Goal: Check status: Check status

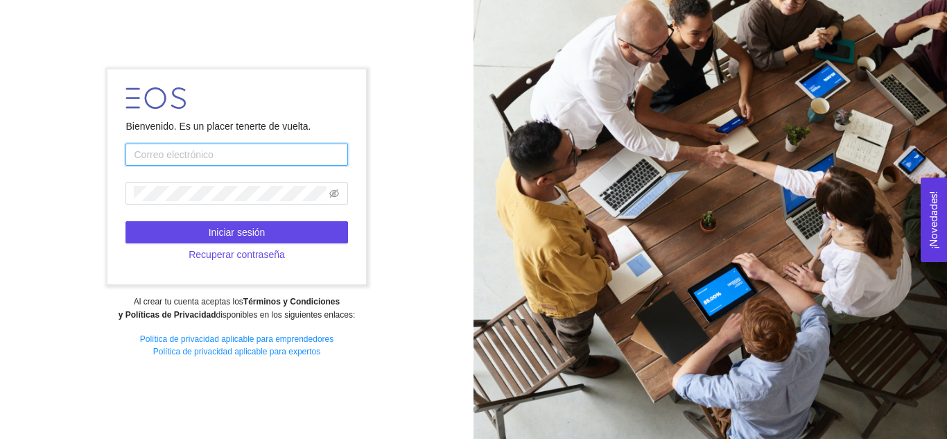
paste input "[EMAIL_ADDRESS][DOMAIN_NAME]"
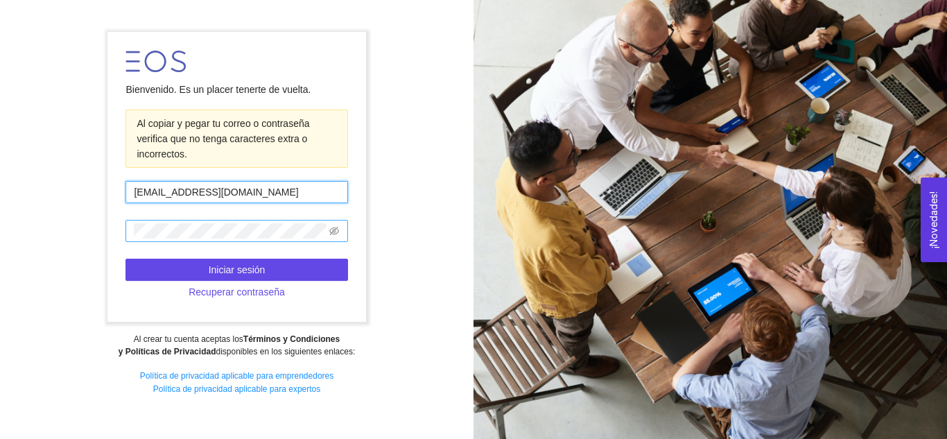
type input "[EMAIL_ADDRESS][DOMAIN_NAME]"
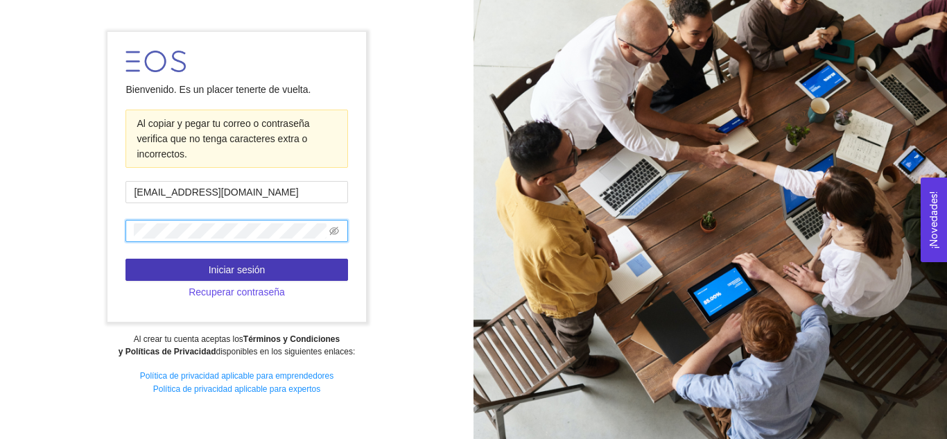
click at [262, 273] on span "Iniciar sesión" at bounding box center [237, 269] width 57 height 15
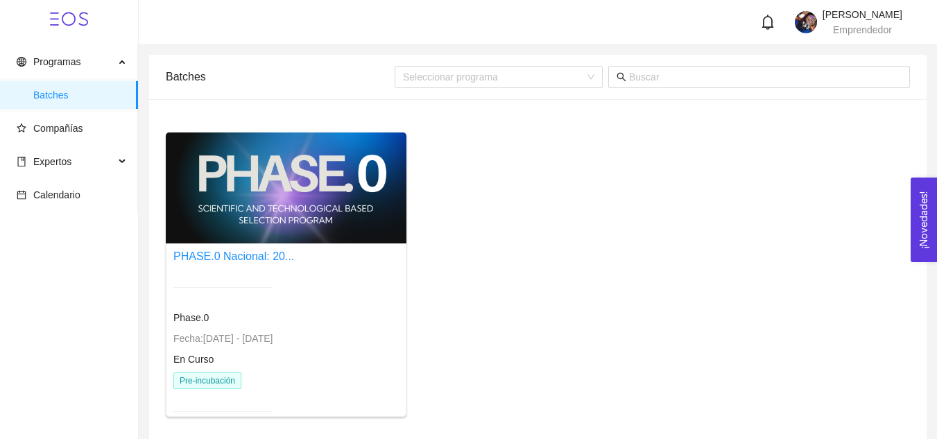
click at [261, 272] on div at bounding box center [222, 287] width 99 height 34
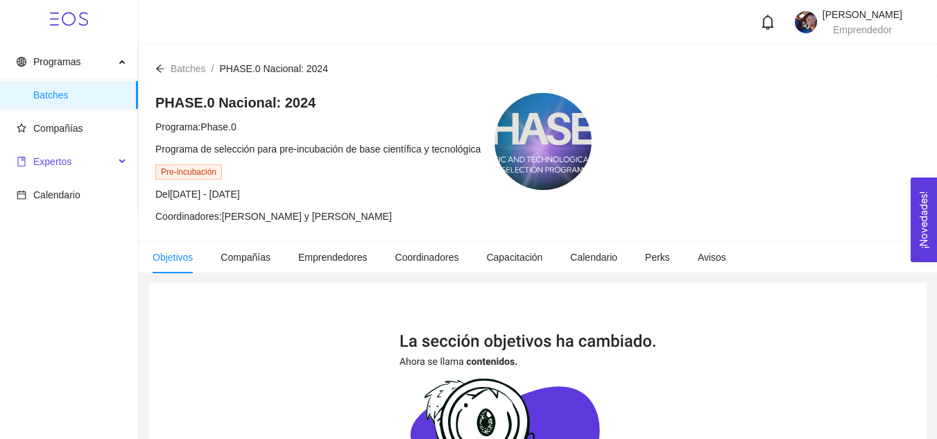
click at [81, 163] on span "Expertos" at bounding box center [66, 162] width 98 height 28
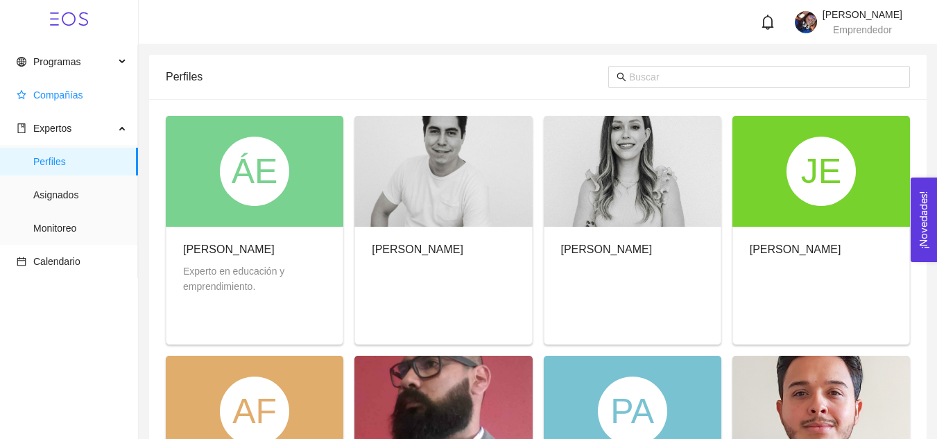
click at [58, 89] on span "Compañías" at bounding box center [58, 94] width 50 height 11
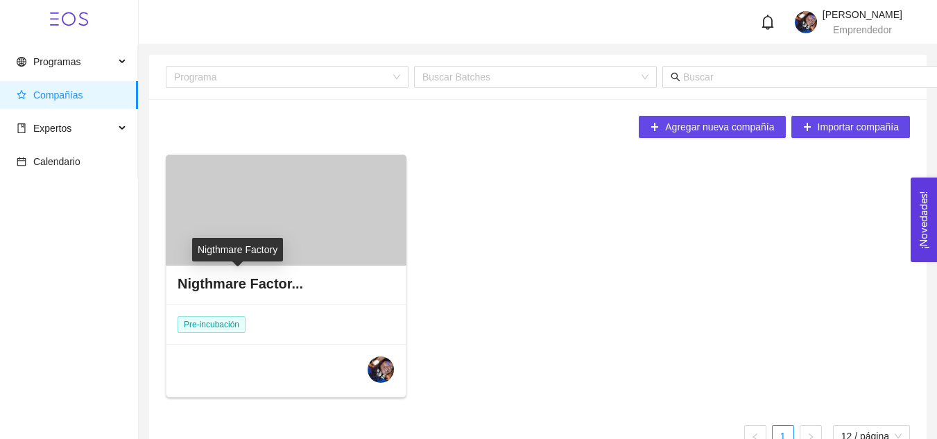
click at [295, 284] on h4 "Nigthmare Factor..." at bounding box center [241, 283] width 126 height 19
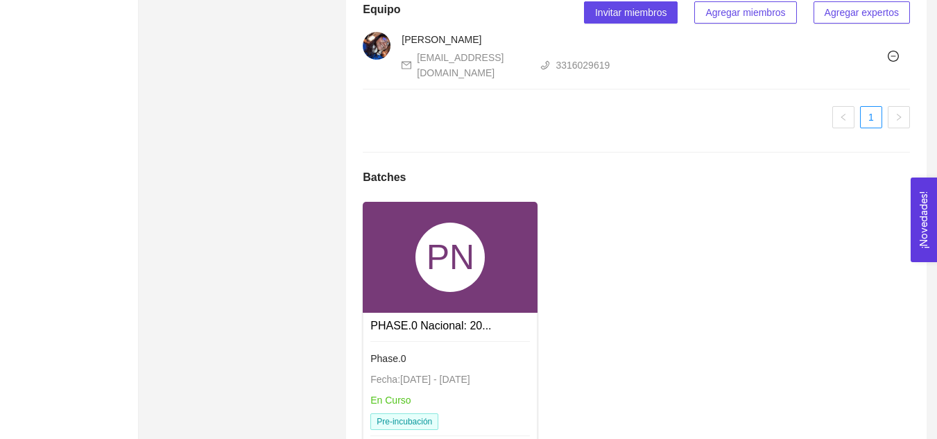
scroll to position [1227, 0]
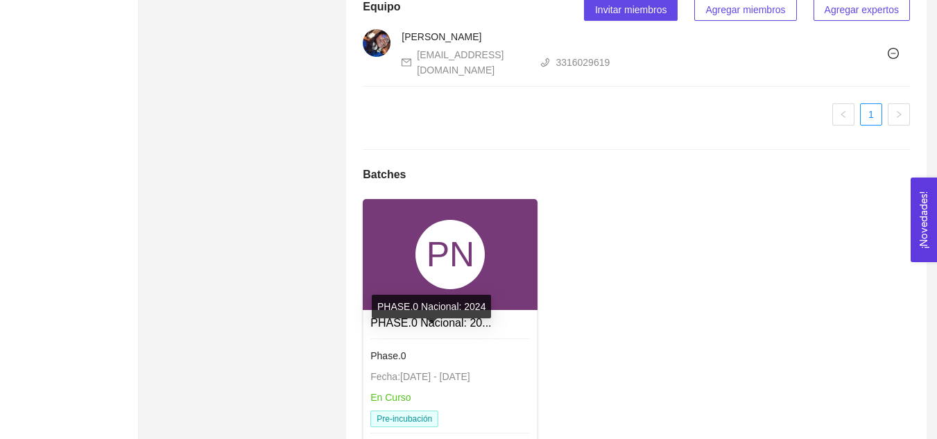
click at [442, 329] on link "PHASE.0 Nacional: 20..." at bounding box center [430, 323] width 121 height 12
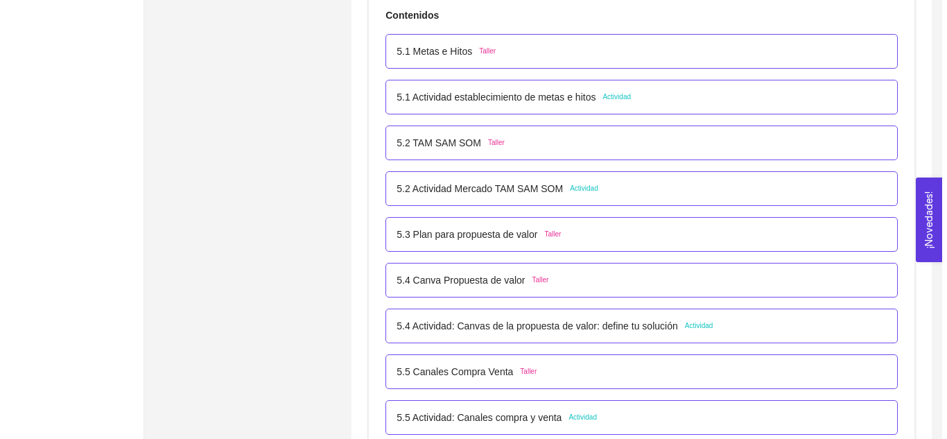
scroll to position [2643, 0]
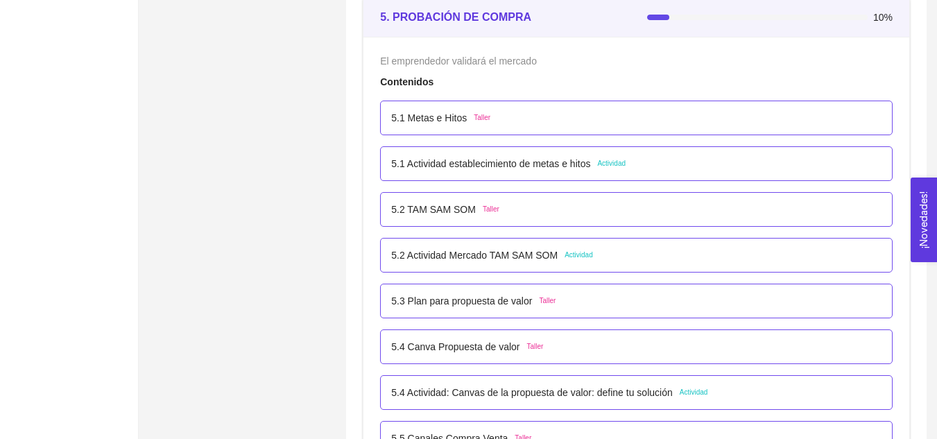
click at [494, 117] on div "5.1 Metas e Hitos Taller" at bounding box center [636, 117] width 490 height 15
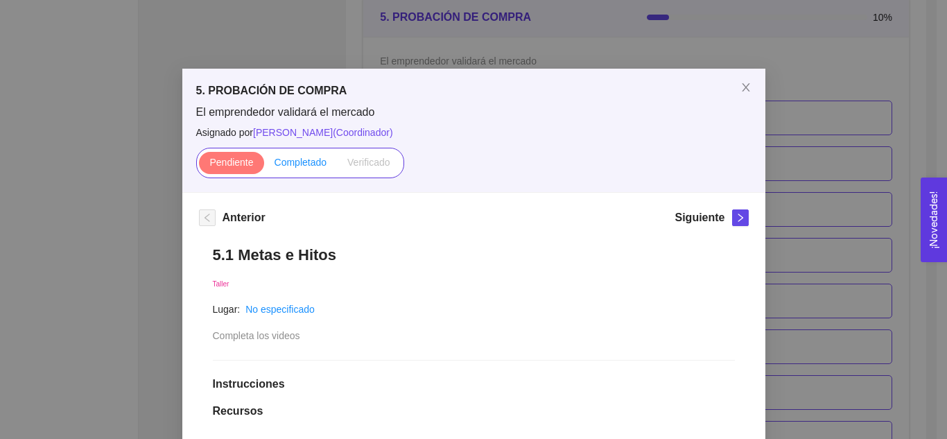
scroll to position [0, 0]
click at [320, 167] on span "Completado" at bounding box center [301, 162] width 53 height 11
click at [264, 166] on input "Completado" at bounding box center [264, 166] width 0 height 0
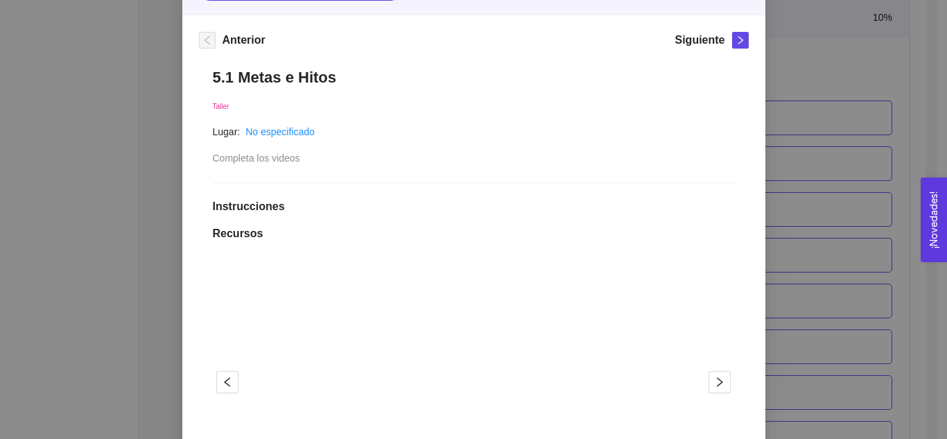
scroll to position [69, 0]
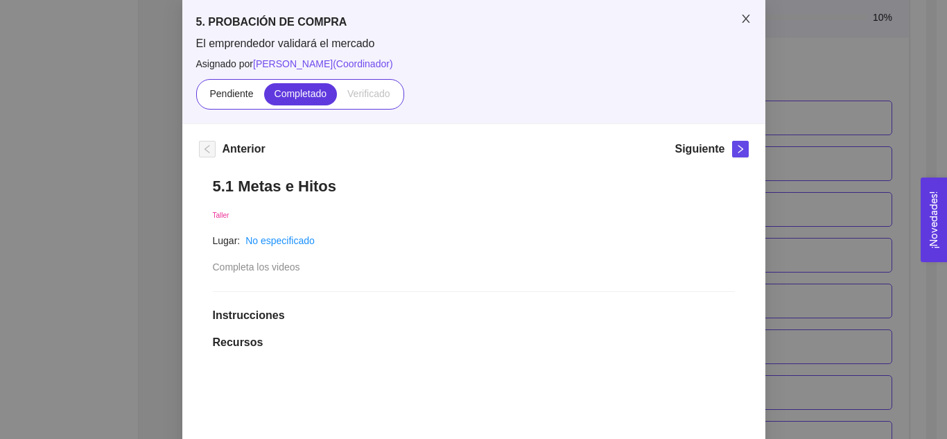
click at [734, 19] on span "Close" at bounding box center [746, 19] width 39 height 39
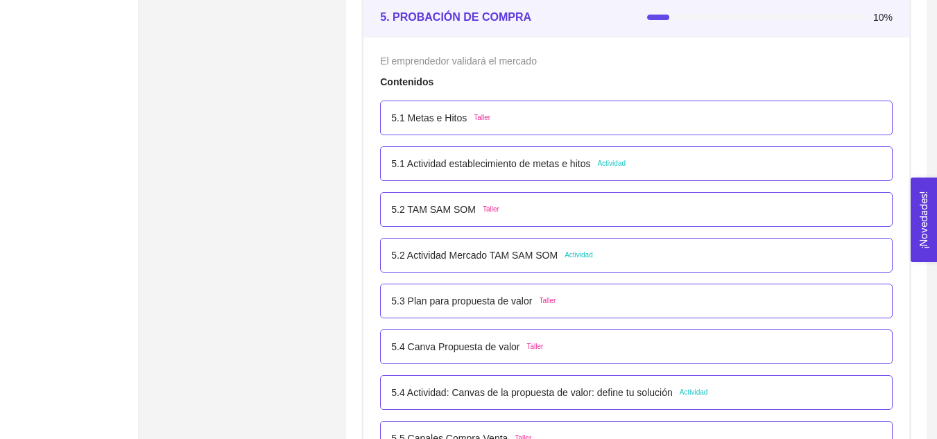
click at [504, 167] on p "5.1 Actividad establecimiento de metas e hitos" at bounding box center [490, 163] width 199 height 15
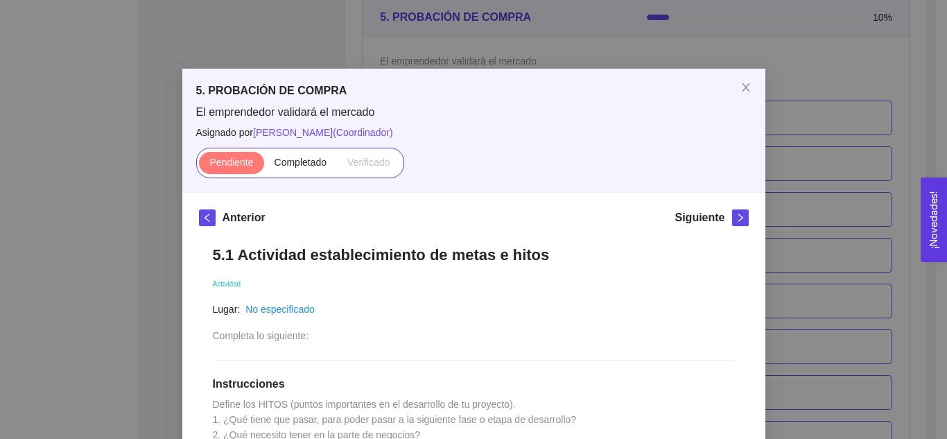
scroll to position [0, 0]
click at [741, 86] on icon "close" at bounding box center [746, 88] width 11 height 11
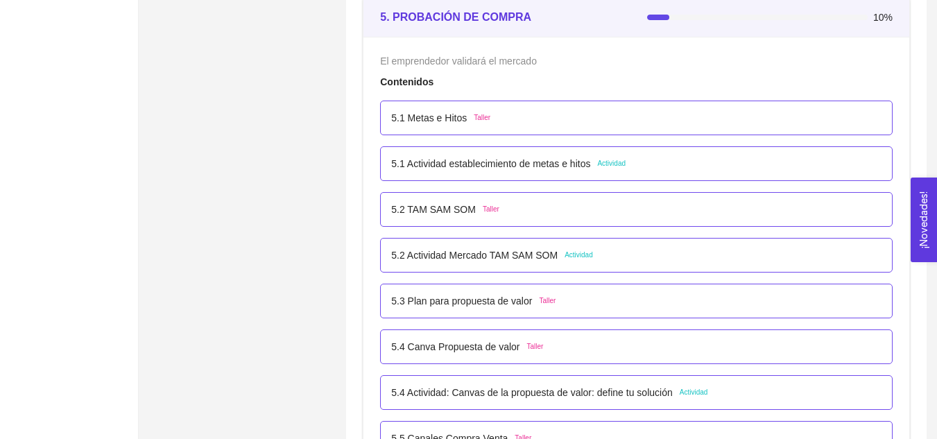
click at [470, 135] on div "5.1 Metas e Hitos Taller" at bounding box center [636, 118] width 513 height 35
click at [476, 118] on span "Taller" at bounding box center [482, 117] width 17 height 11
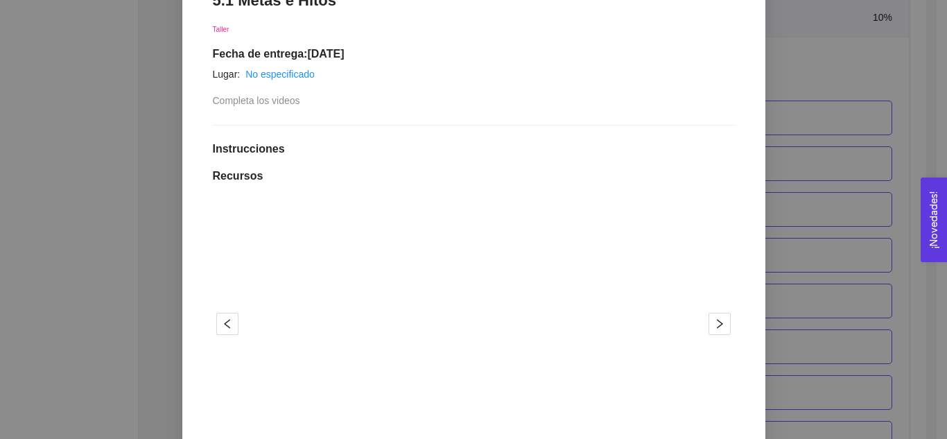
scroll to position [277, 0]
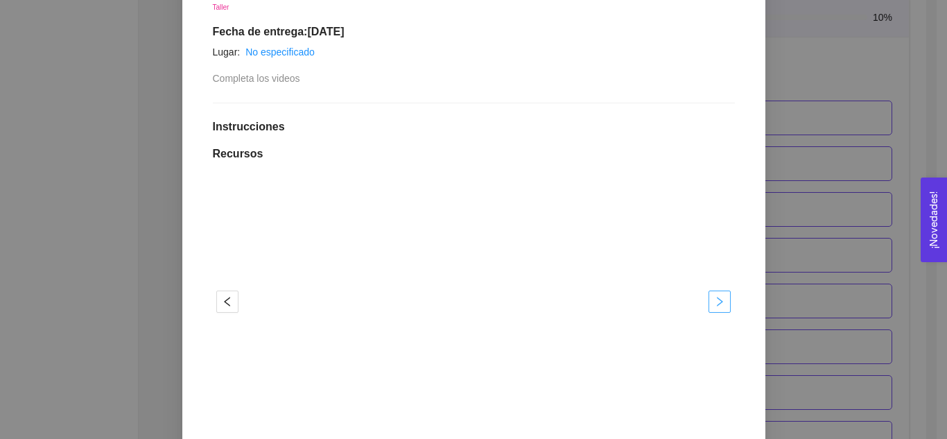
click at [714, 298] on icon "right" at bounding box center [719, 301] width 11 height 11
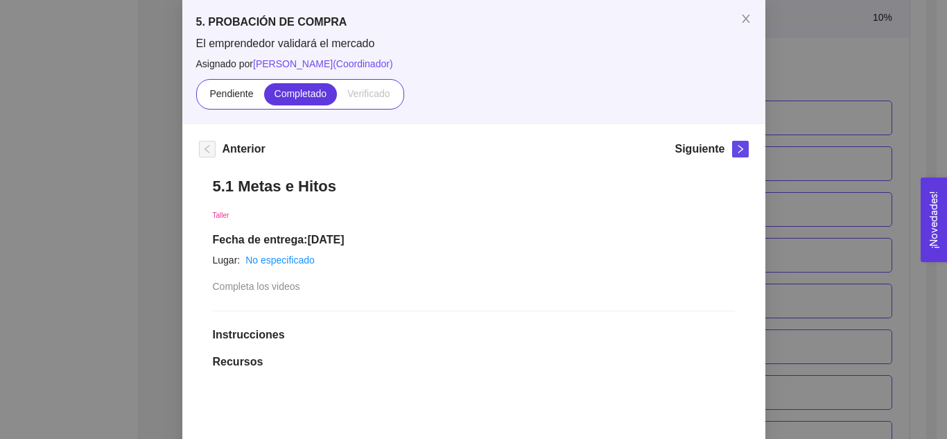
scroll to position [347, 0]
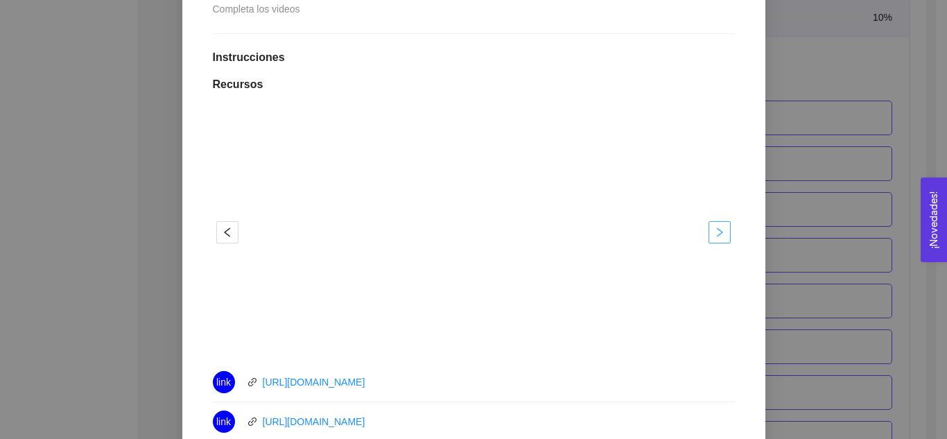
click at [714, 230] on icon "right" at bounding box center [719, 232] width 11 height 11
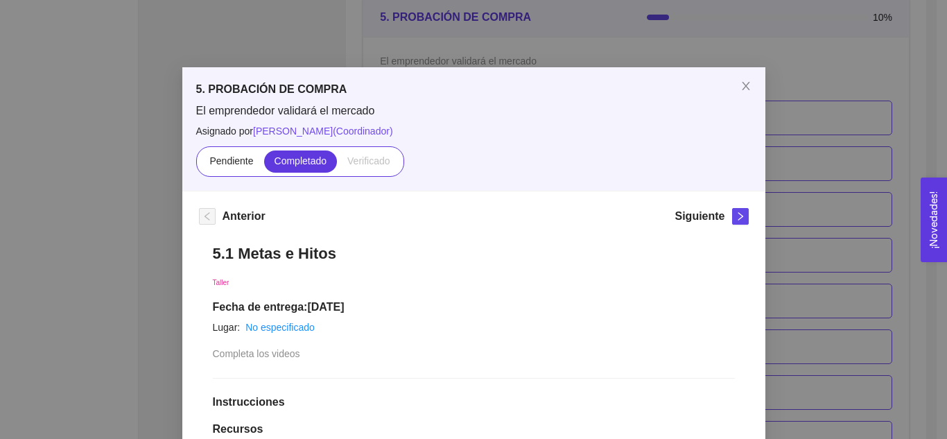
scroll to position [0, 0]
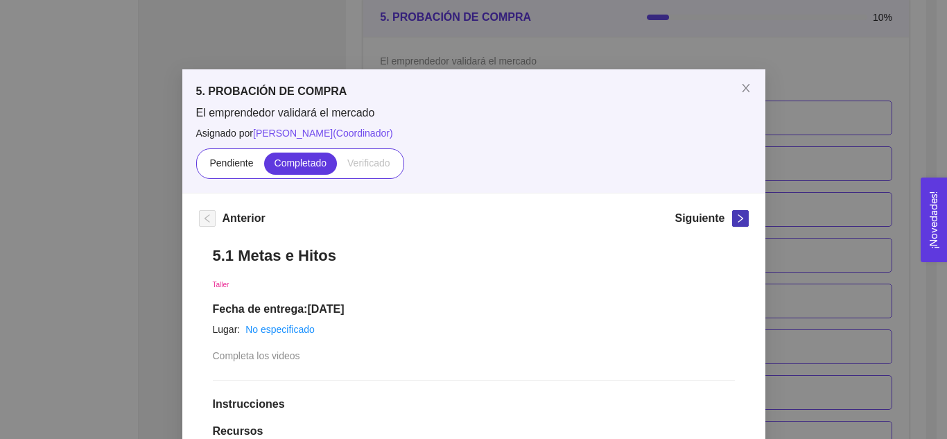
click at [739, 221] on icon "right" at bounding box center [741, 219] width 10 height 10
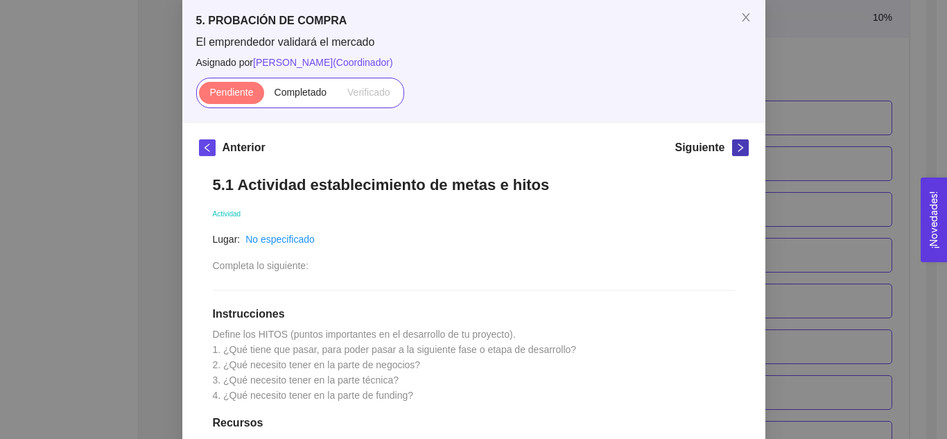
scroll to position [139, 0]
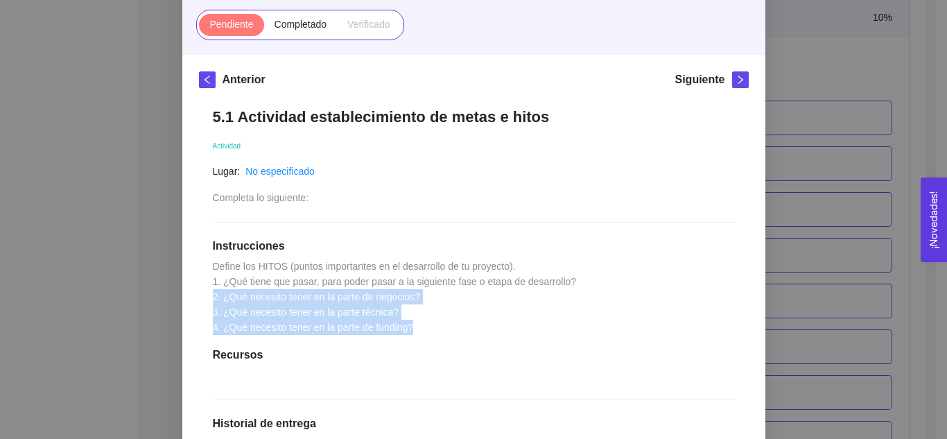
drag, startPoint x: 405, startPoint y: 333, endPoint x: 193, endPoint y: 287, distance: 217.1
click at [199, 289] on div "5.1 Actividad establecimiento de metas e hitos Actividad Lugar: No especificado…" at bounding box center [474, 376] width 550 height 565
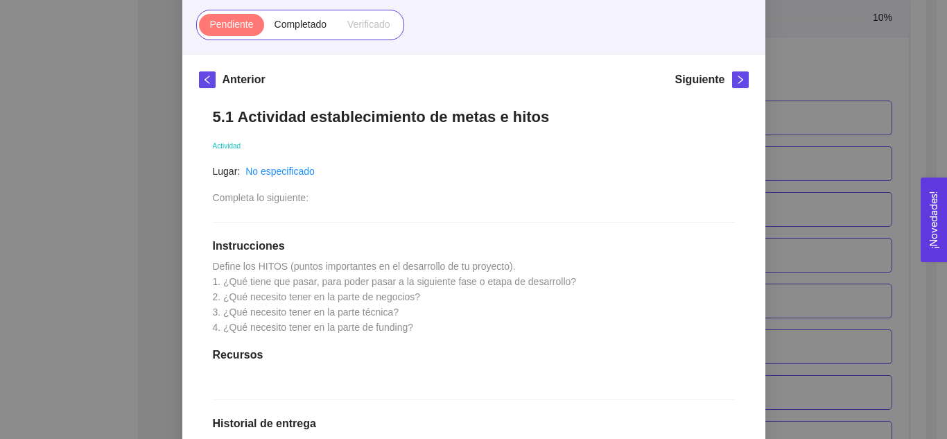
drag, startPoint x: 194, startPoint y: 271, endPoint x: 207, endPoint y: 277, distance: 14.0
click at [199, 271] on div "5.1 Actividad establecimiento de metas e hitos Actividad Lugar: No especificado…" at bounding box center [474, 376] width 550 height 565
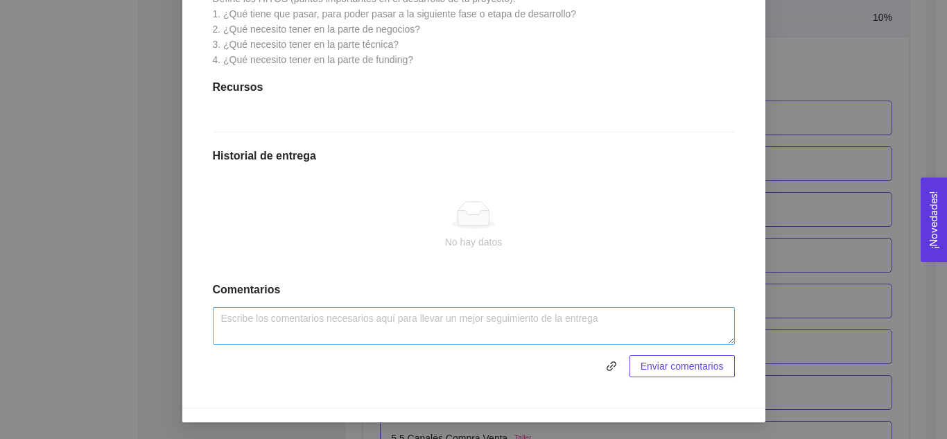
scroll to position [60, 0]
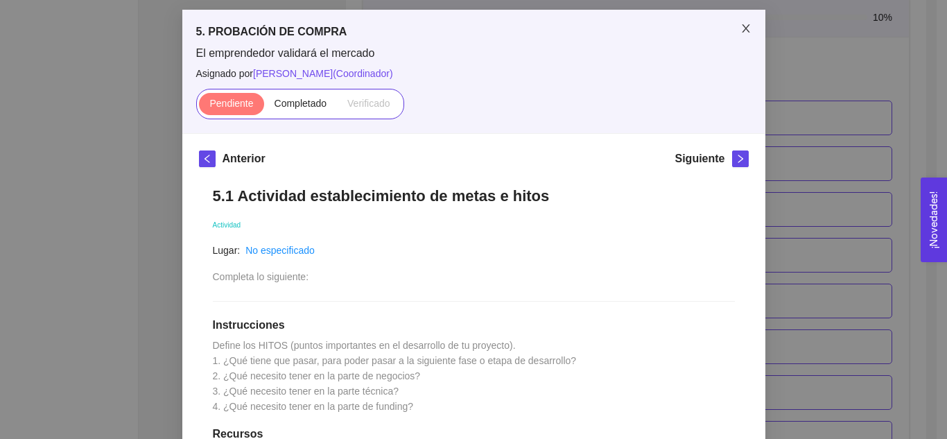
click at [743, 21] on span "Close" at bounding box center [746, 29] width 39 height 39
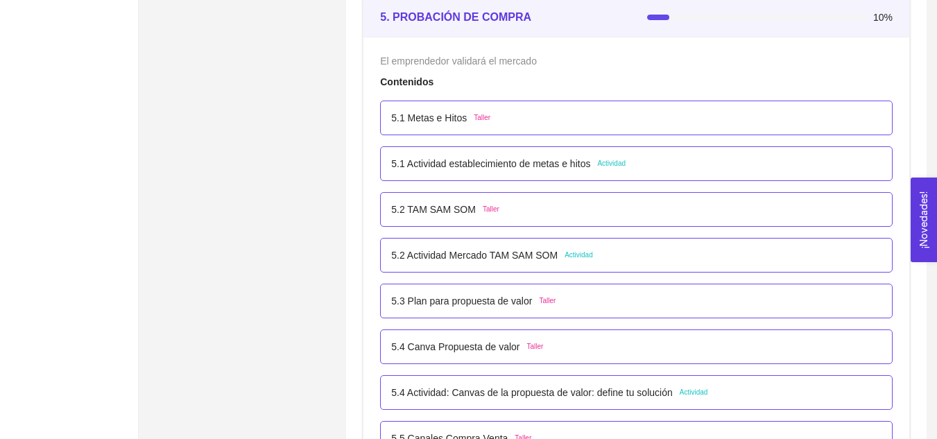
click at [649, 114] on div "5.1 Metas e Hitos Taller" at bounding box center [636, 117] width 490 height 15
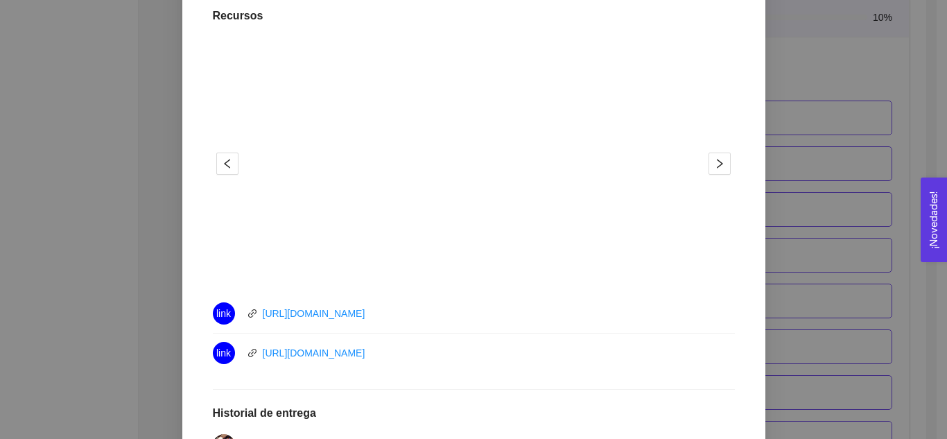
scroll to position [416, 0]
